Goal: Transaction & Acquisition: Purchase product/service

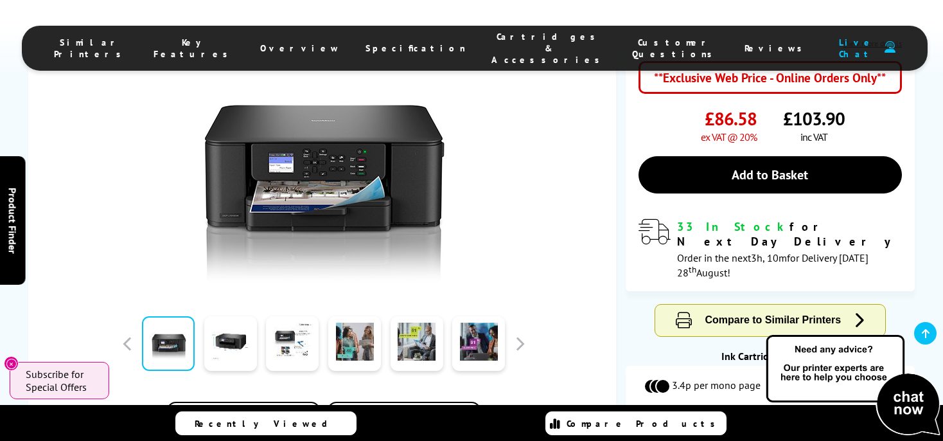
scroll to position [308, 0]
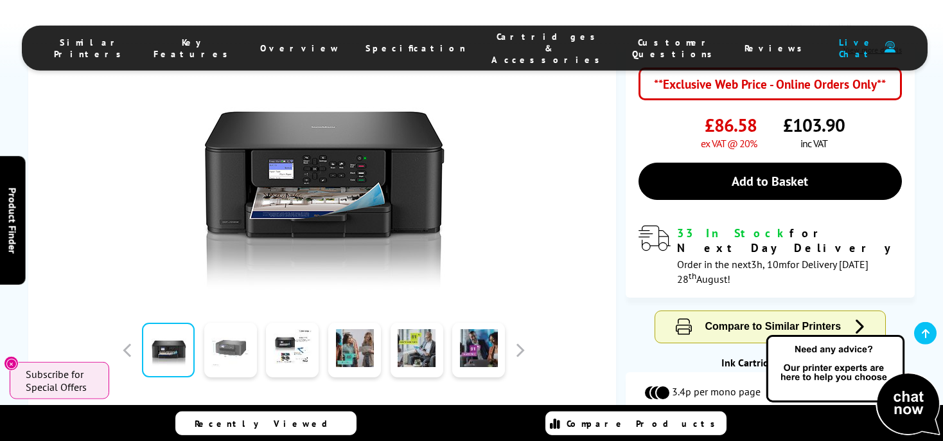
click at [226, 322] on link at bounding box center [230, 349] width 53 height 55
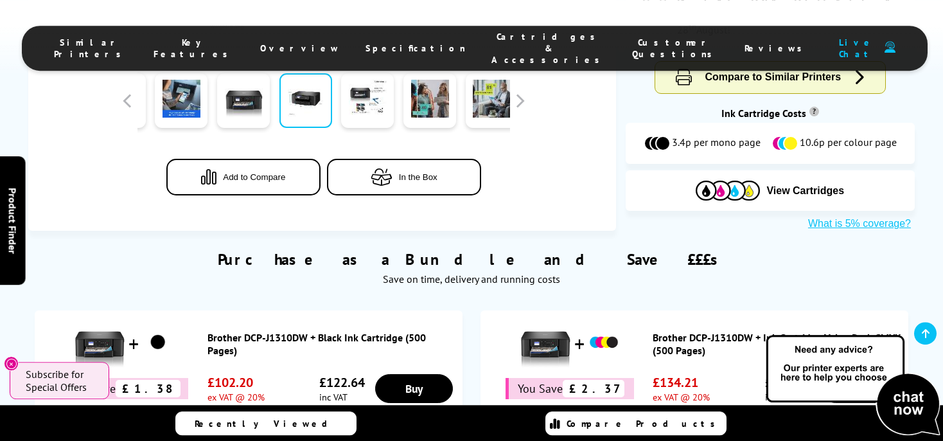
scroll to position [583, 0]
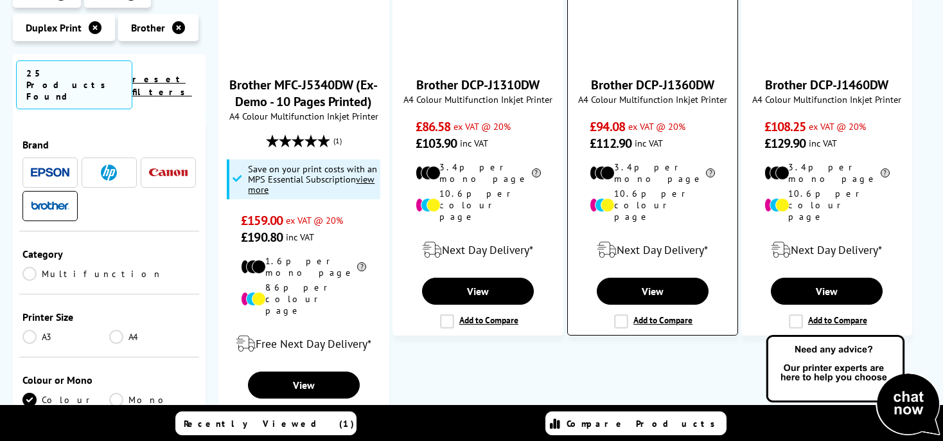
scroll to position [1456, 0]
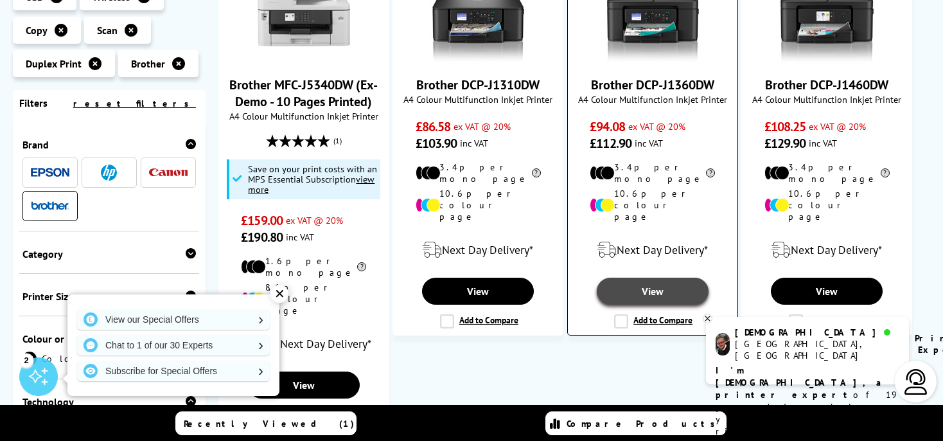
click at [677, 278] on link "View" at bounding box center [653, 291] width 112 height 27
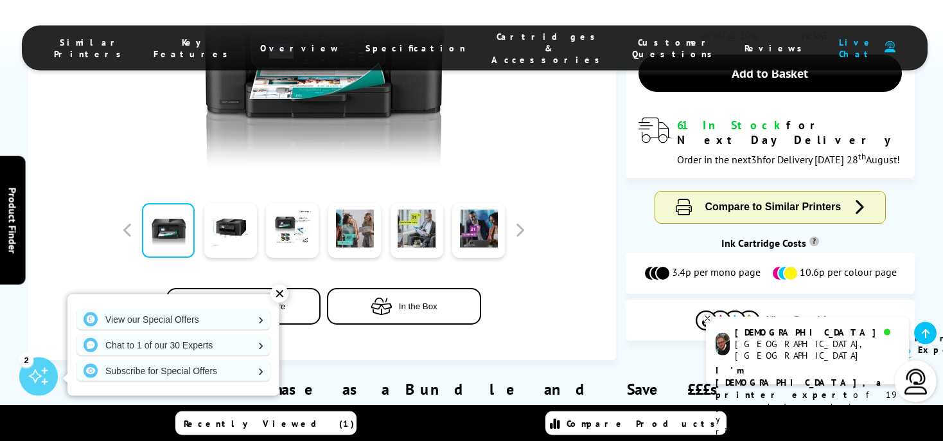
scroll to position [423, 0]
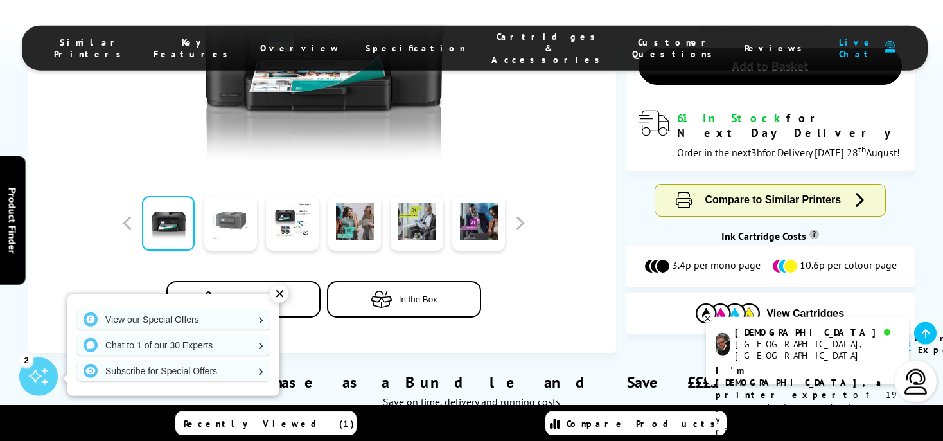
click at [235, 196] on link at bounding box center [230, 223] width 53 height 55
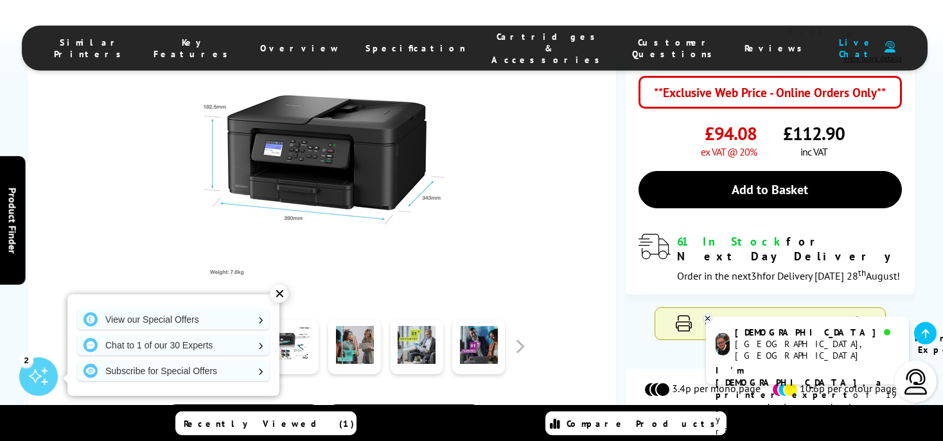
scroll to position [293, 0]
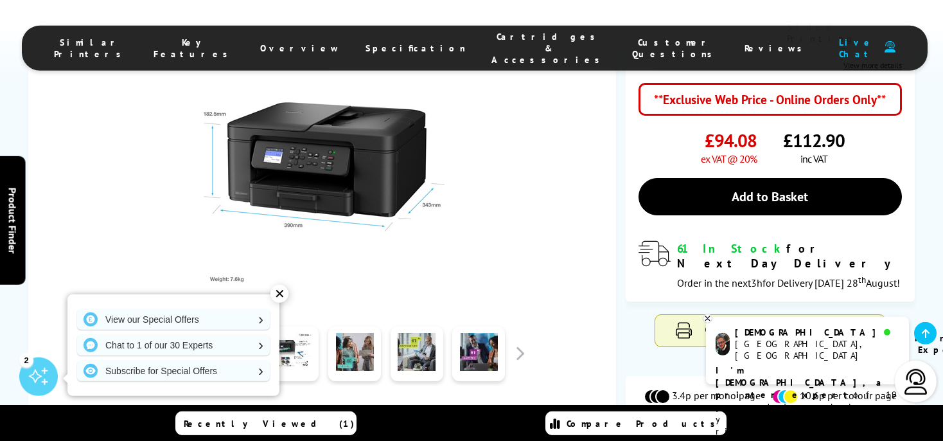
click at [569, 193] on div at bounding box center [324, 163] width 552 height 290
click at [880, 128] on div "£112.90 inc VAT" at bounding box center [842, 146] width 119 height 37
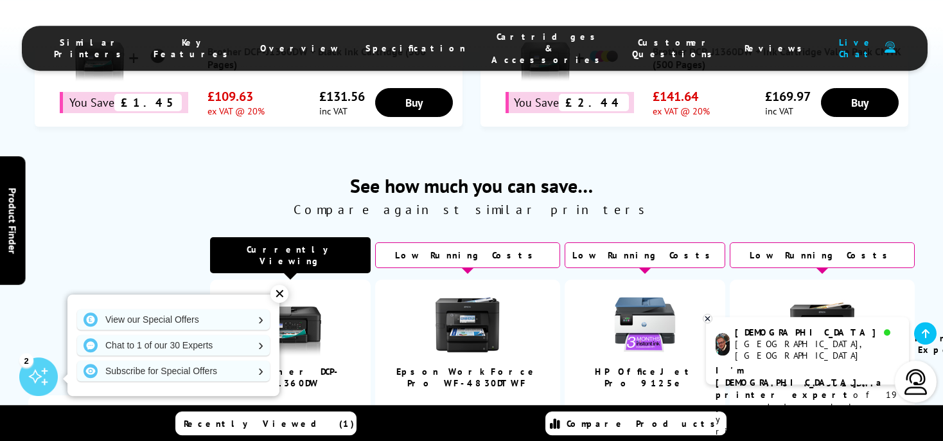
scroll to position [777, 0]
